Goal: Information Seeking & Learning: Check status

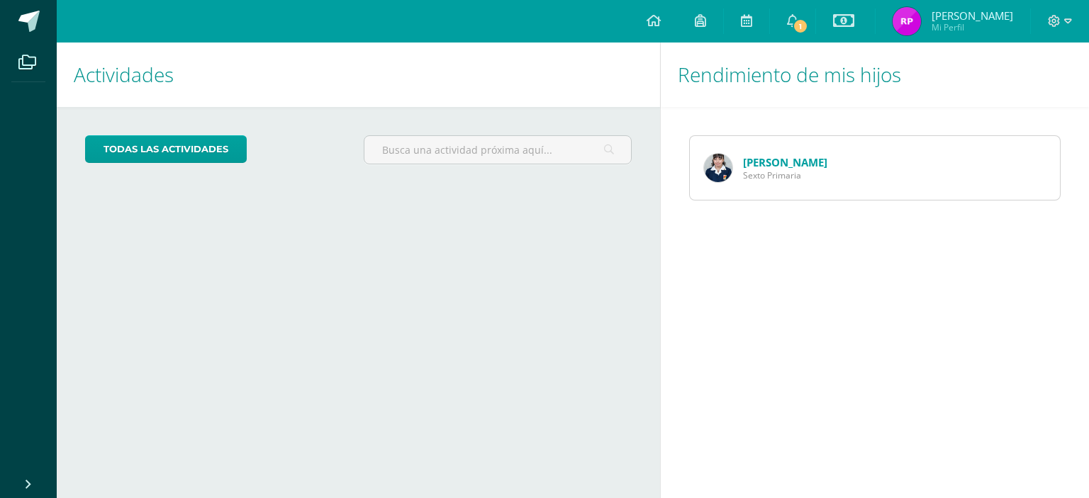
click at [788, 167] on link "[PERSON_NAME]" at bounding box center [785, 162] width 84 height 14
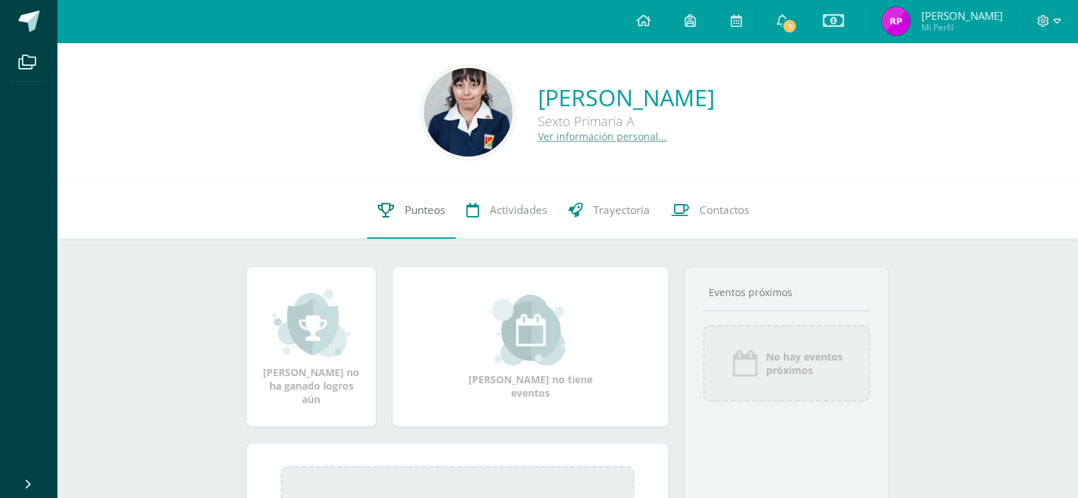
click at [410, 218] on link "Punteos" at bounding box center [411, 210] width 89 height 57
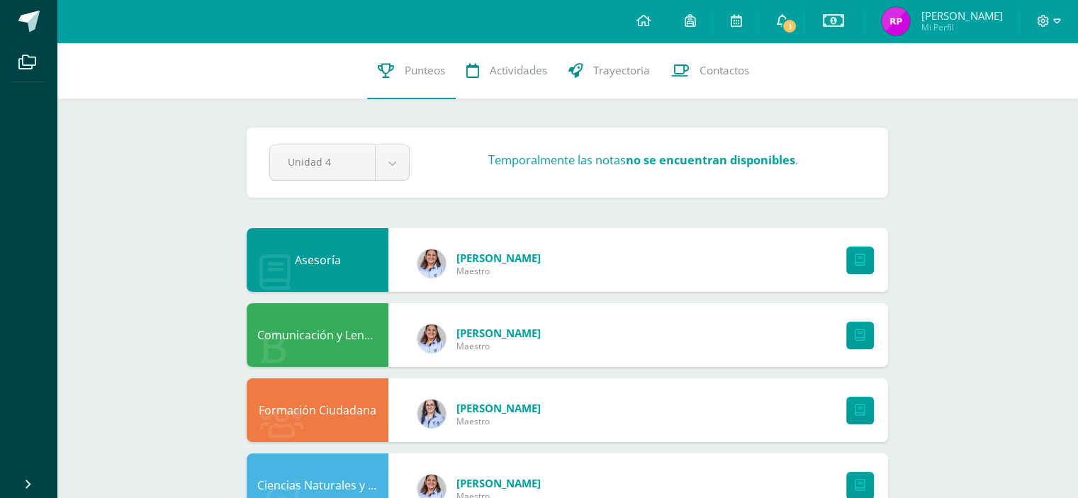
click at [779, 24] on icon at bounding box center [781, 20] width 11 height 13
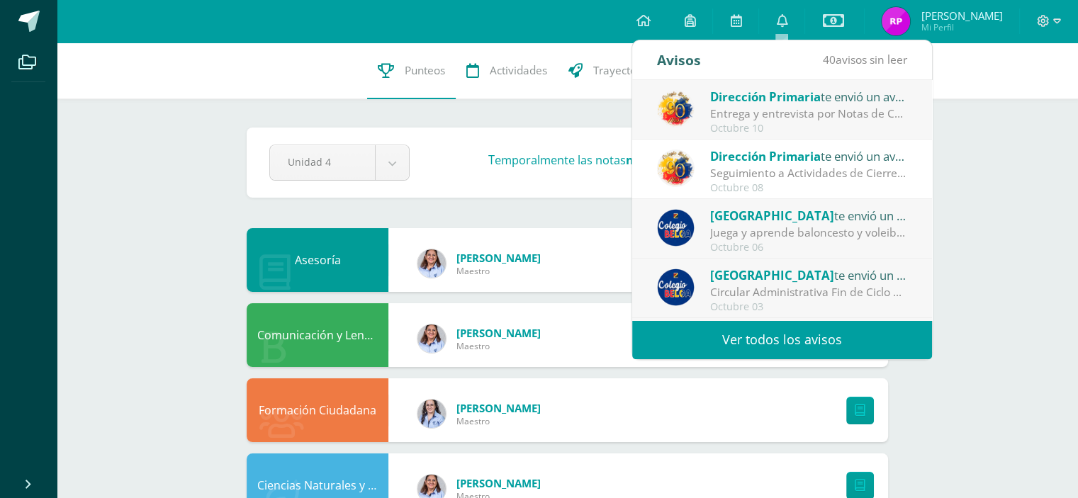
click at [761, 116] on div "Entrega y entrevista por Notas de Cuarta Unidad: Estimados Padres de Familia: R…" at bounding box center [808, 114] width 197 height 16
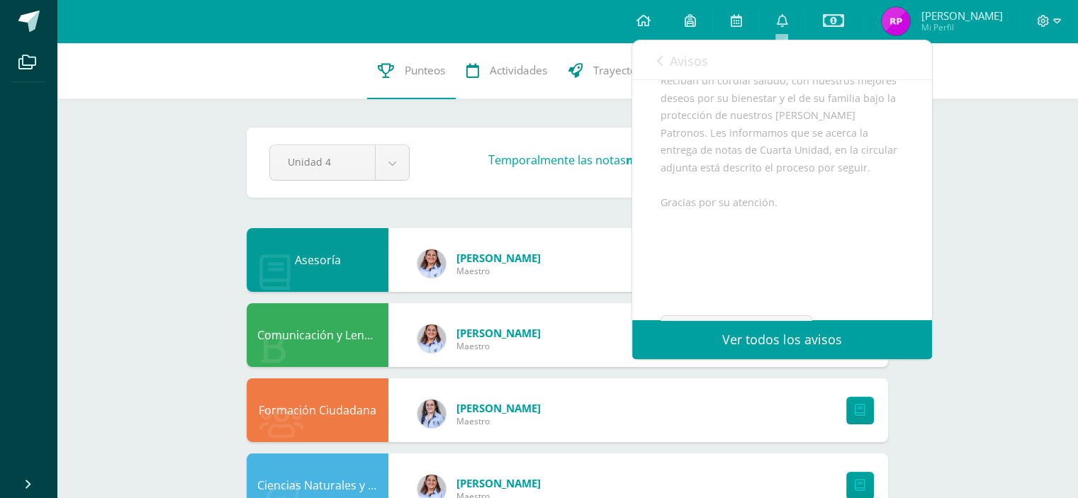
scroll to position [245, 0]
click at [742, 285] on span "Archivo Adjunto" at bounding box center [745, 275] width 97 height 26
